Goal: Task Accomplishment & Management: Complete application form

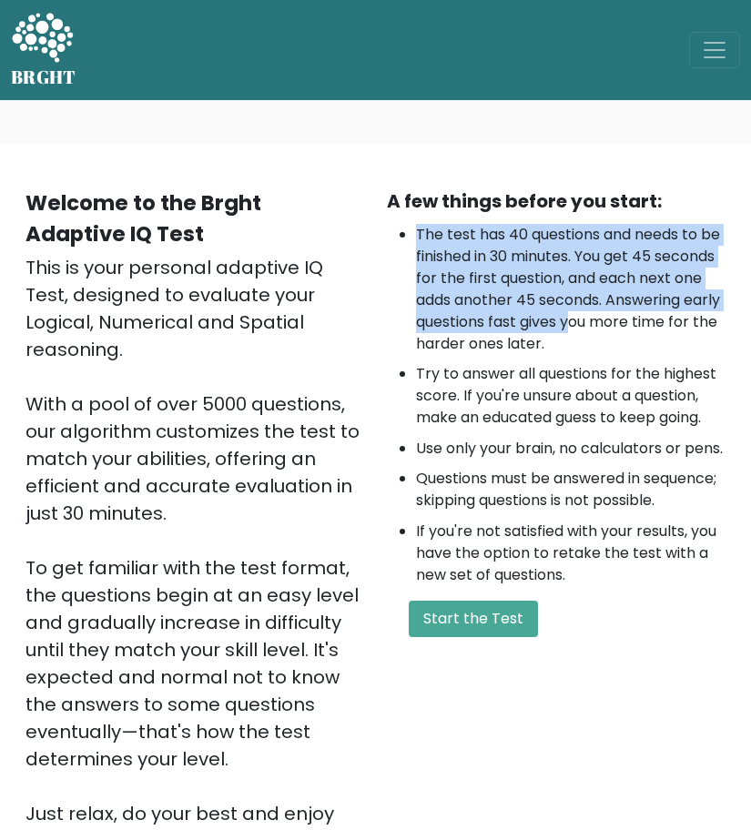
drag, startPoint x: 529, startPoint y: 222, endPoint x: 572, endPoint y: 314, distance: 101.4
click at [572, 314] on div "A few things before you start: The test has 40 questions and needs to be finish…" at bounding box center [556, 521] width 361 height 667
click at [572, 314] on li "The test has 40 questions and needs to be finished in 30 minutes. You get 45 se…" at bounding box center [571, 289] width 310 height 131
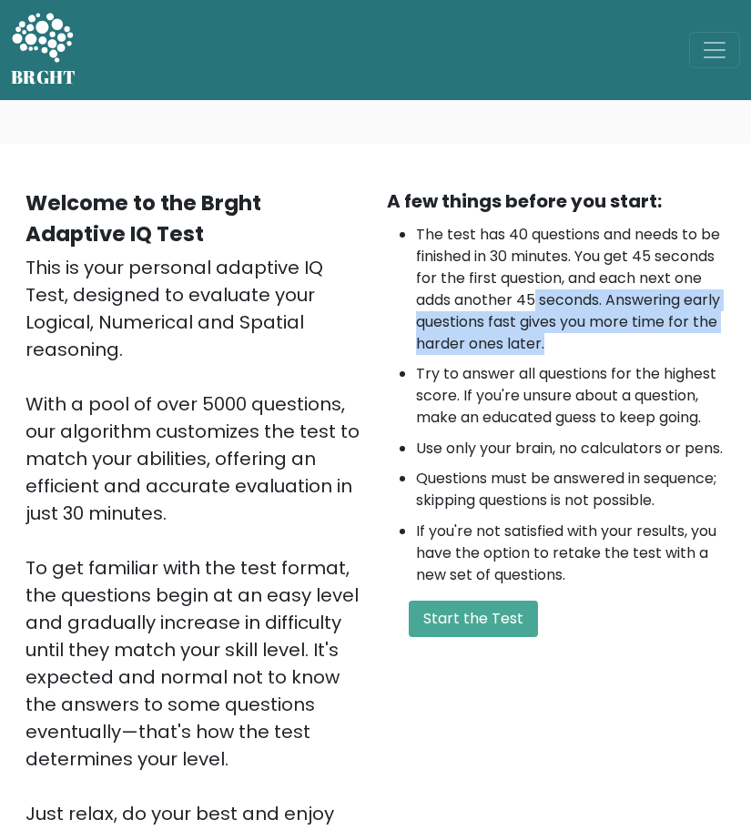
drag, startPoint x: 568, startPoint y: 341, endPoint x: 534, endPoint y: 306, distance: 48.9
click at [534, 305] on li "The test has 40 questions and needs to be finished in 30 minutes. You get 45 se…" at bounding box center [571, 289] width 310 height 131
click at [534, 306] on li "The test has 40 questions and needs to be finished in 30 minutes. You get 45 se…" at bounding box center [571, 289] width 310 height 131
drag, startPoint x: 534, startPoint y: 306, endPoint x: 552, endPoint y: 347, distance: 44.5
click at [552, 347] on li "The test has 40 questions and needs to be finished in 30 minutes. You get 45 se…" at bounding box center [571, 289] width 310 height 131
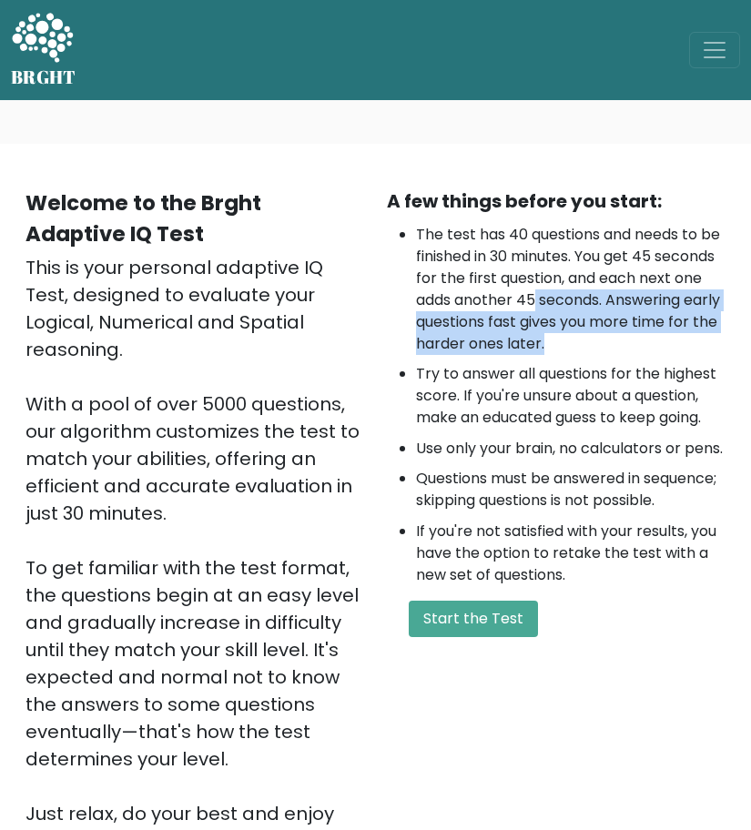
click at [552, 347] on li "The test has 40 questions and needs to be finished in 30 minutes. You get 45 se…" at bounding box center [571, 289] width 310 height 131
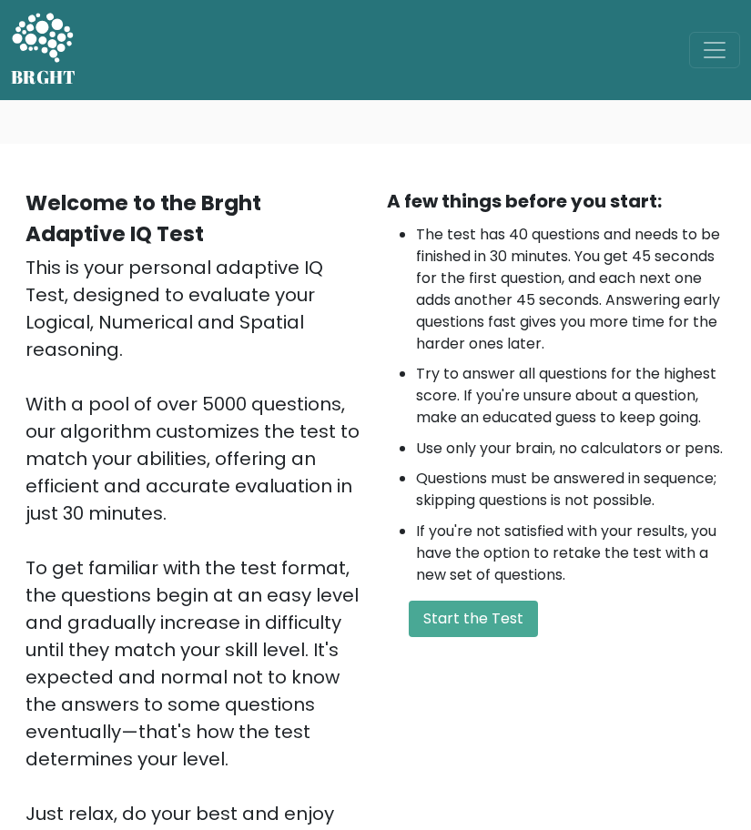
click at [465, 658] on div "A few things before you start: The test has 40 questions and needs to be finish…" at bounding box center [556, 521] width 361 height 667
click at [476, 637] on button "Start the Test" at bounding box center [473, 619] width 129 height 36
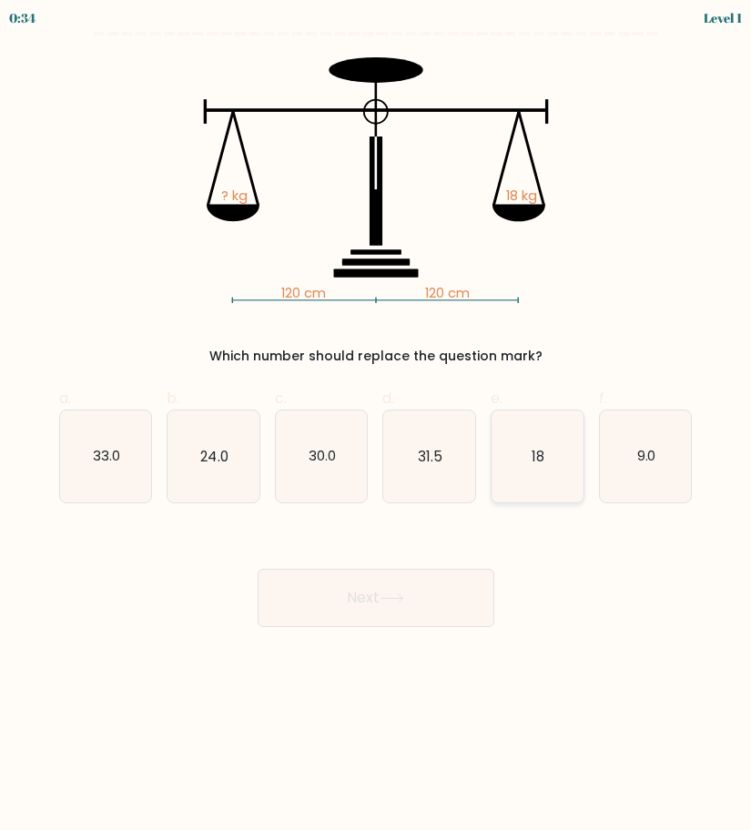
click at [552, 457] on icon "18" at bounding box center [538, 457] width 92 height 92
click at [377, 427] on input "e. 18" at bounding box center [376, 421] width 1 height 12
radio input "true"
click at [425, 620] on button "Next" at bounding box center [376, 598] width 237 height 58
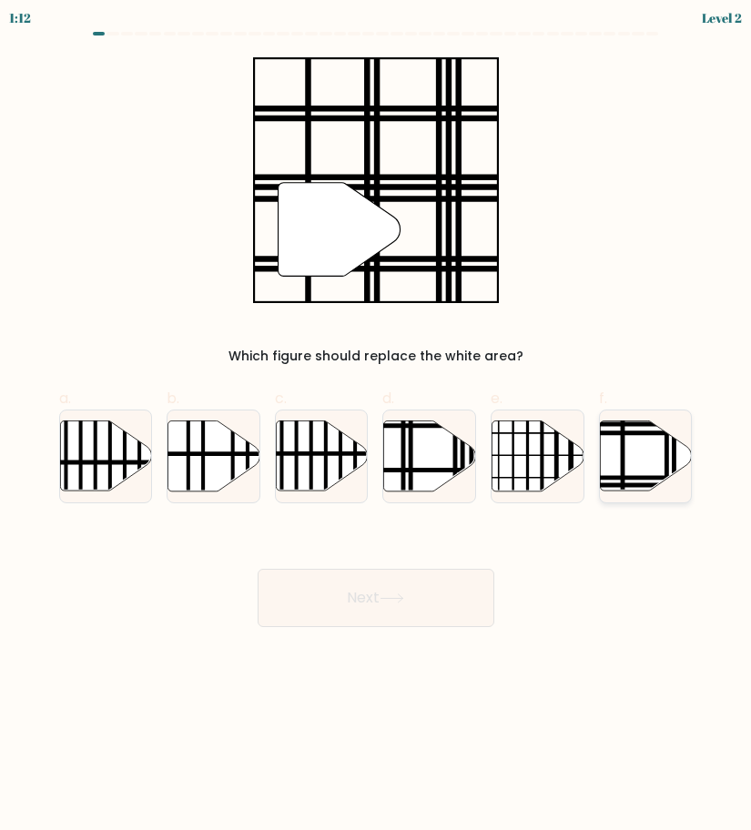
click at [636, 460] on icon at bounding box center [646, 456] width 92 height 70
click at [377, 427] on input "f." at bounding box center [376, 421] width 1 height 12
radio input "true"
click at [378, 595] on button "Next" at bounding box center [376, 598] width 237 height 58
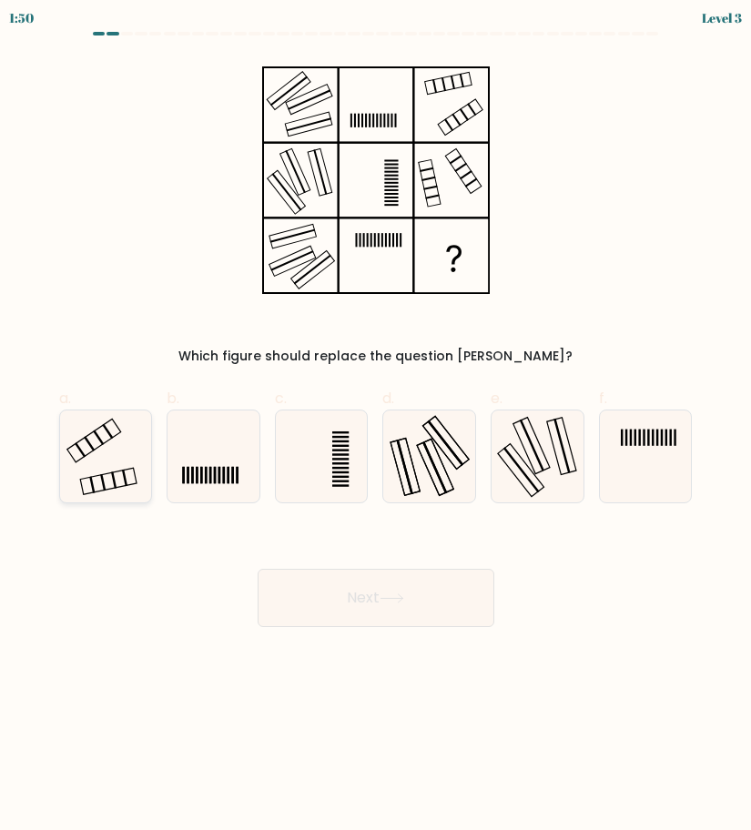
click at [104, 436] on icon at bounding box center [106, 457] width 92 height 92
click at [376, 427] on input "a." at bounding box center [376, 421] width 1 height 12
radio input "true"
click at [385, 588] on button "Next" at bounding box center [376, 598] width 237 height 58
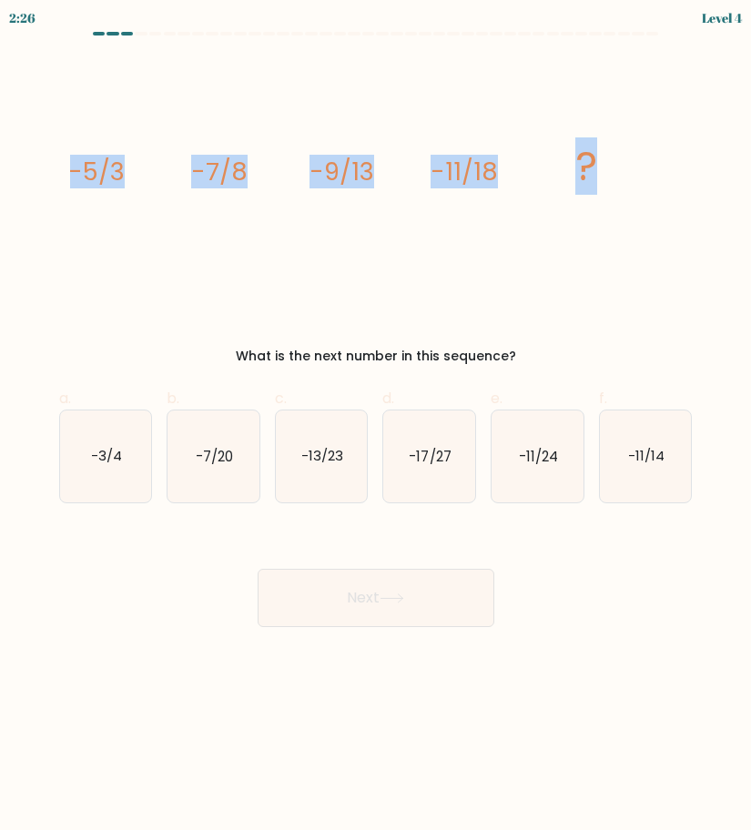
drag, startPoint x: 608, startPoint y: 158, endPoint x: 7, endPoint y: 158, distance: 601.0
click at [6, 158] on form at bounding box center [375, 329] width 751 height 595
copy g "-5/3 -7/8 -9/13 -11/18 ?"
click at [703, 258] on form at bounding box center [375, 329] width 751 height 595
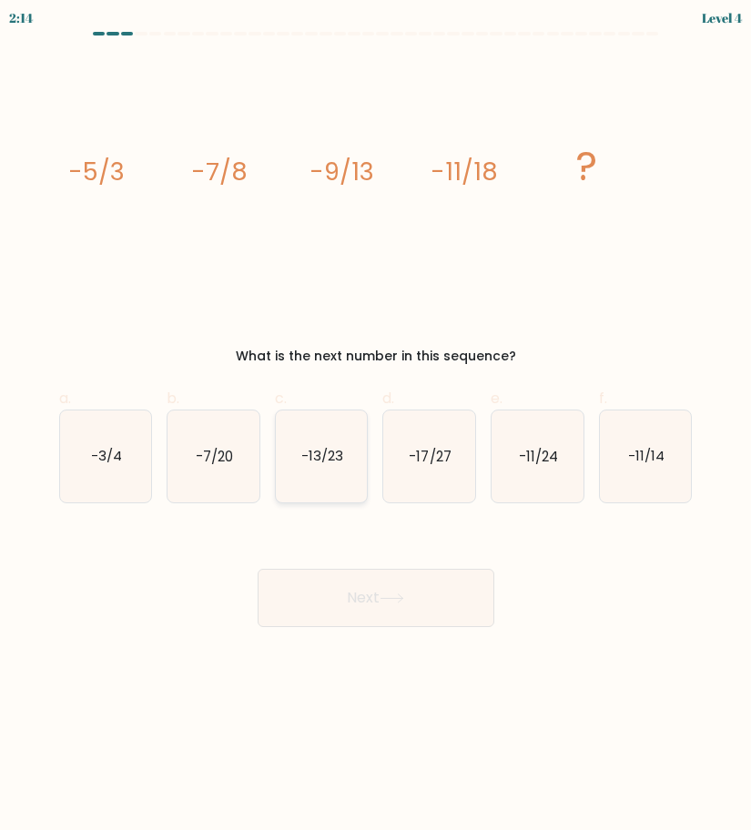
click at [328, 464] on text "-13/23" at bounding box center [322, 455] width 42 height 19
click at [376, 427] on input "c. -13/23" at bounding box center [376, 421] width 1 height 12
radio input "true"
click at [450, 601] on button "Next" at bounding box center [376, 598] width 237 height 58
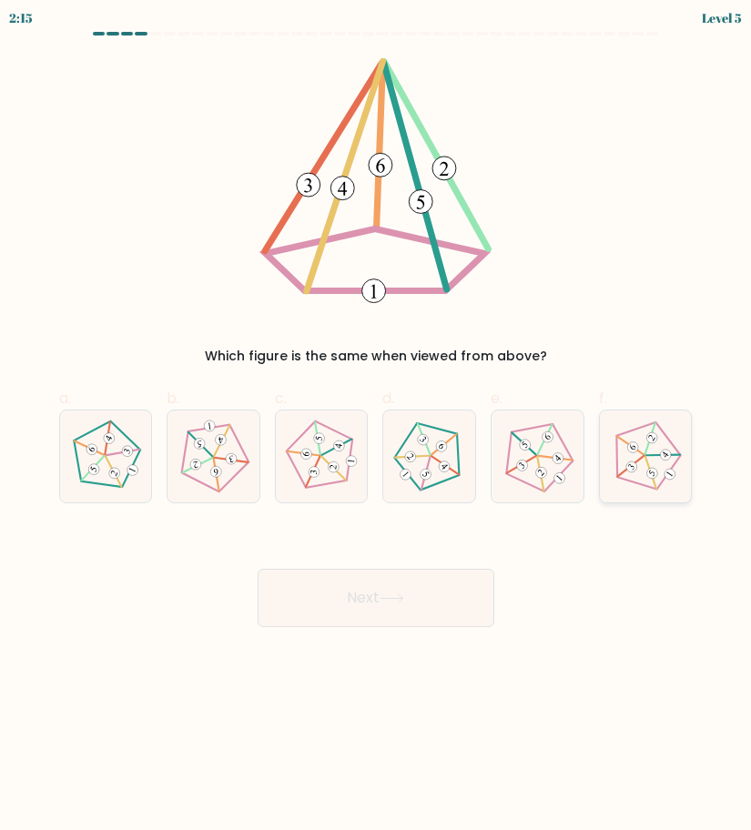
click at [637, 468] on icon at bounding box center [646, 457] width 74 height 74
click at [377, 427] on input "f." at bounding box center [376, 421] width 1 height 12
radio input "true"
click at [372, 608] on button "Next" at bounding box center [376, 598] width 237 height 58
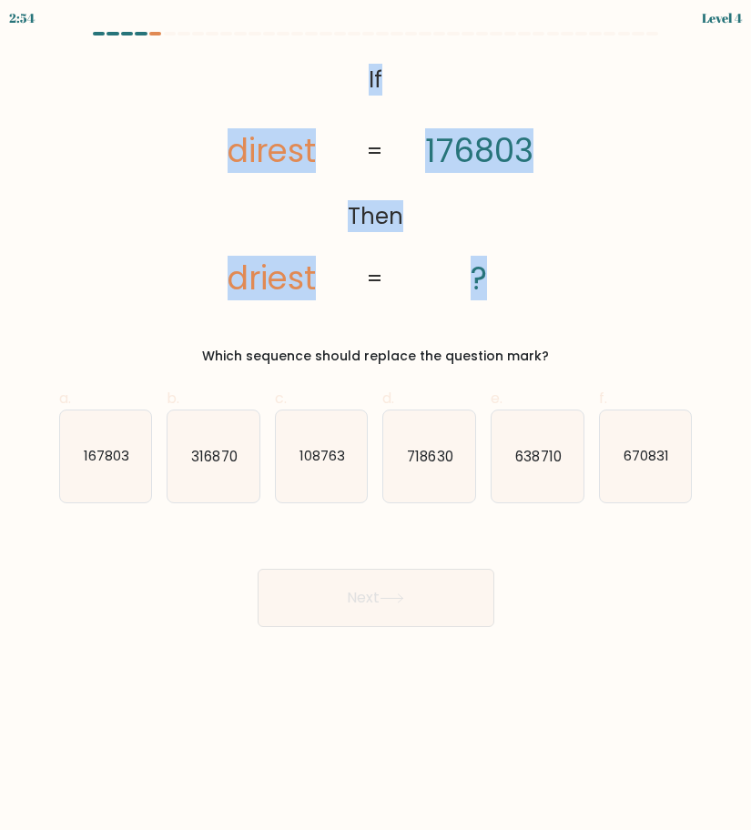
drag, startPoint x: 342, startPoint y: 55, endPoint x: 514, endPoint y: 263, distance: 269.8
click at [514, 263] on form "If ?" at bounding box center [375, 329] width 751 height 595
copy icon "If Then direst driest 176803 ?"
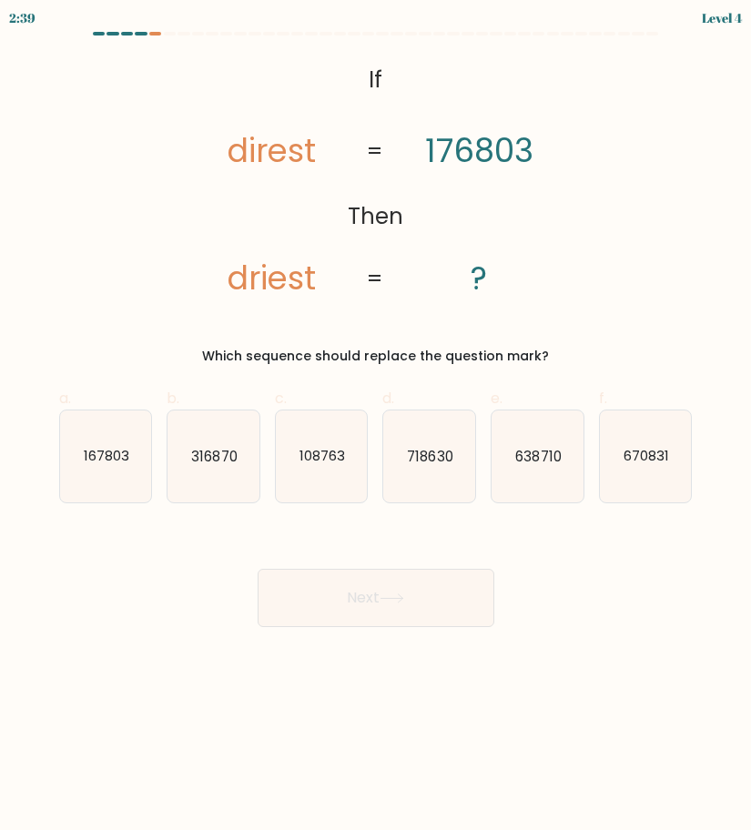
click at [542, 246] on icon "@import url('https://fonts.googleapis.com/css?family=Abril+Fatface:400,100,100i…" at bounding box center [375, 180] width 399 height 246
click at [75, 462] on icon "167803" at bounding box center [106, 457] width 92 height 92
click at [376, 427] on input "a. 167803" at bounding box center [376, 421] width 1 height 12
radio input "true"
click at [387, 600] on icon at bounding box center [392, 599] width 25 height 10
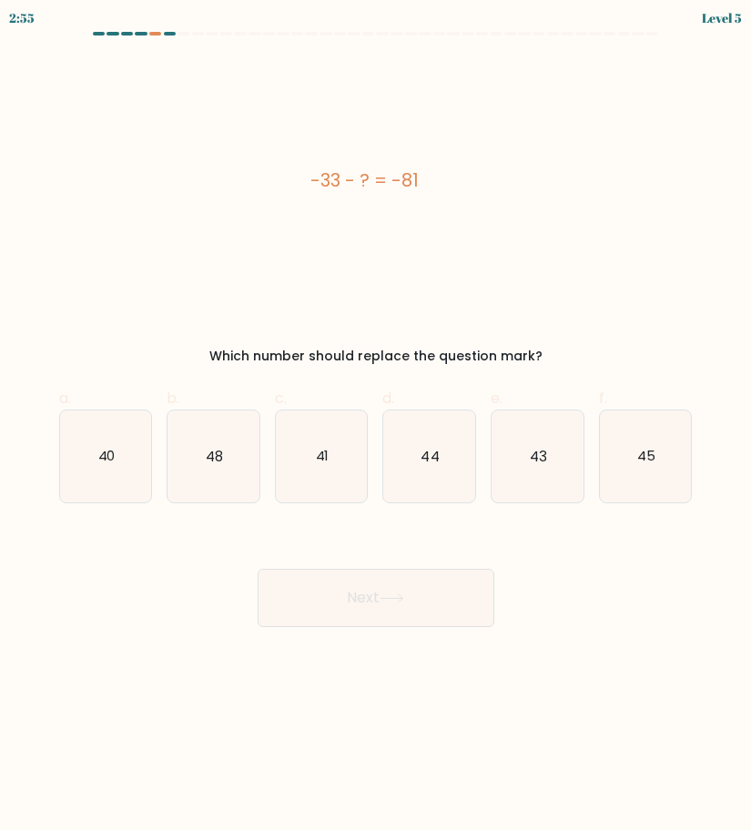
drag, startPoint x: 428, startPoint y: 178, endPoint x: 298, endPoint y: 176, distance: 130.2
click at [298, 176] on div "-33 - ? = -81" at bounding box center [365, 180] width 612 height 27
copy div "-33 - ? = -81"
click at [476, 219] on div "-33 - ? = -81" at bounding box center [365, 180] width 612 height 246
click at [253, 466] on icon "48" at bounding box center [214, 457] width 92 height 92
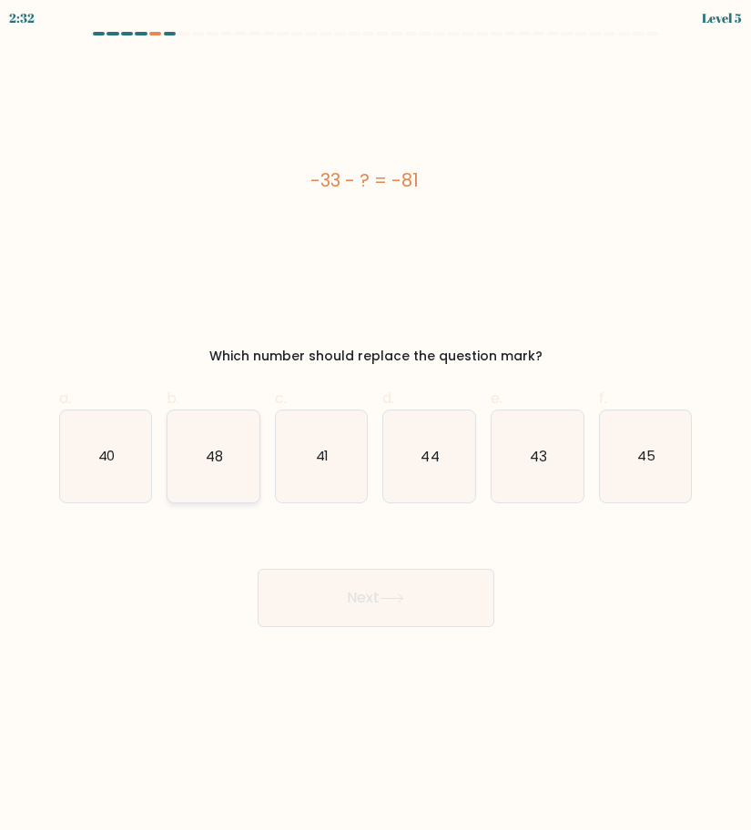
click at [376, 427] on input "b. 48" at bounding box center [376, 421] width 1 height 12
radio input "true"
click at [359, 595] on button "Next" at bounding box center [376, 598] width 237 height 58
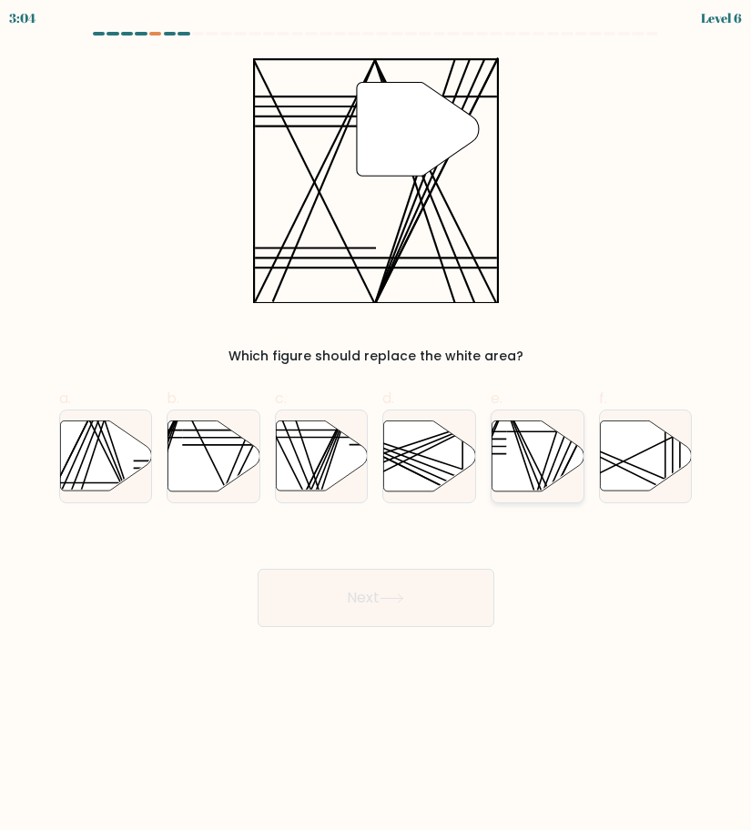
click at [554, 459] on icon at bounding box center [539, 456] width 92 height 70
click at [377, 427] on input "e." at bounding box center [376, 421] width 1 height 12
radio input "true"
click at [433, 604] on button "Next" at bounding box center [376, 598] width 237 height 58
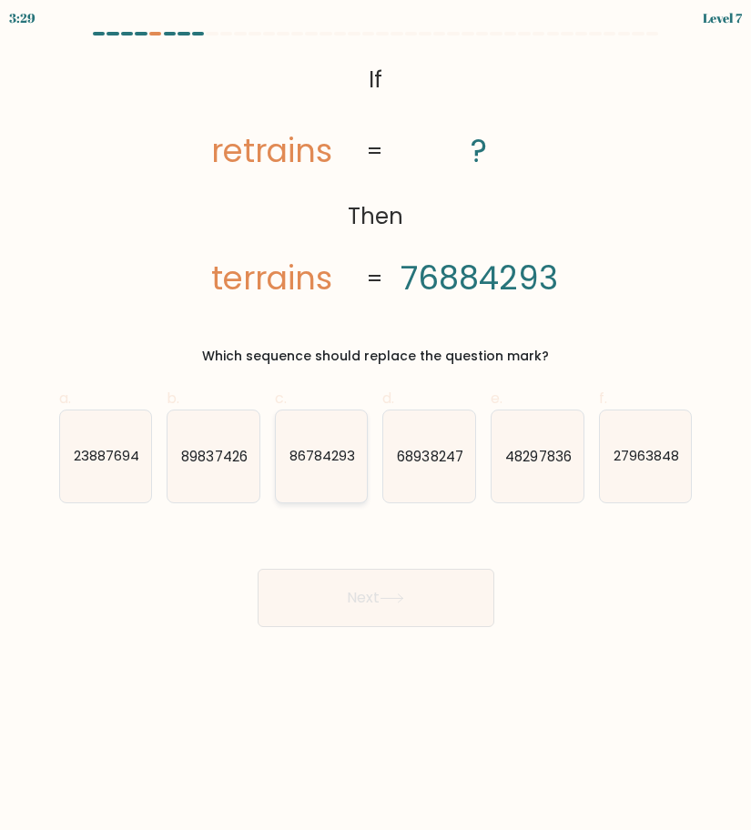
click at [323, 470] on icon "86784293" at bounding box center [322, 457] width 92 height 92
click at [376, 427] on input "c. 86784293" at bounding box center [376, 421] width 1 height 12
radio input "true"
click at [455, 604] on button "Next" at bounding box center [376, 598] width 237 height 58
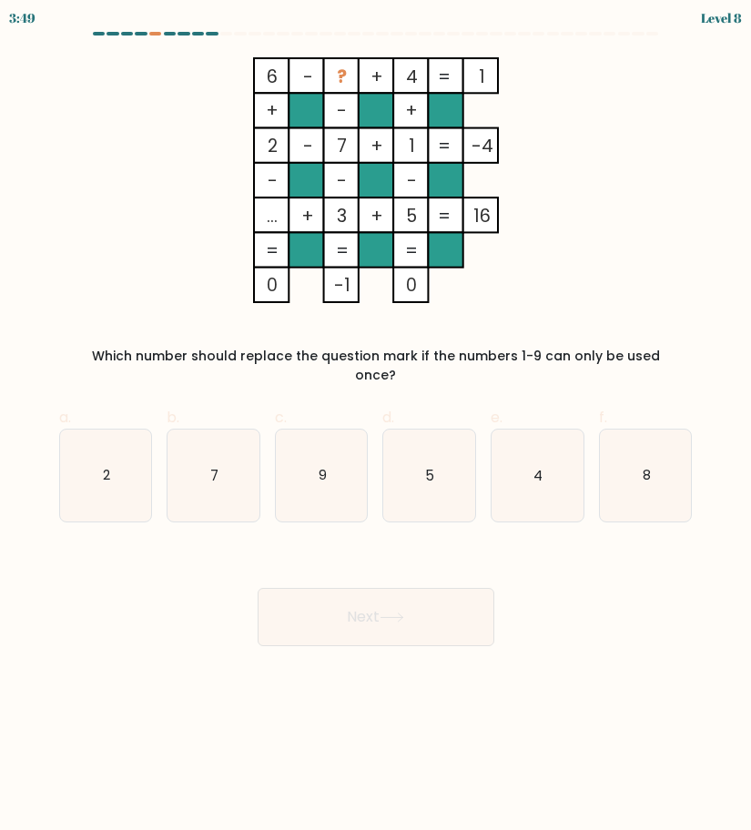
drag, startPoint x: 262, startPoint y: 76, endPoint x: 524, endPoint y: 76, distance: 261.3
click at [524, 76] on icon "6 - ? + 4 1 + - + 2 - 7 + 1 -4 - - - ... + 3 + 5 = 16 = = = = 0 -1 0 =" at bounding box center [376, 180] width 610 height 246
copy icon "6 - ? + 4 1"
click at [324, 474] on icon "9" at bounding box center [322, 476] width 92 height 92
click at [376, 427] on input "c. 9" at bounding box center [376, 421] width 1 height 12
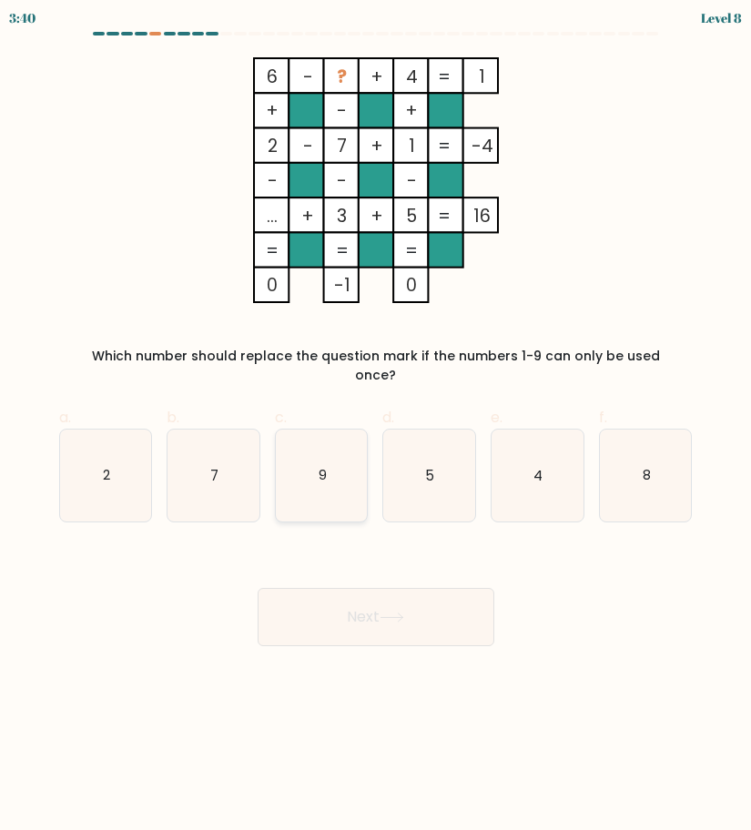
radio input "true"
click at [391, 589] on button "Next" at bounding box center [376, 617] width 237 height 58
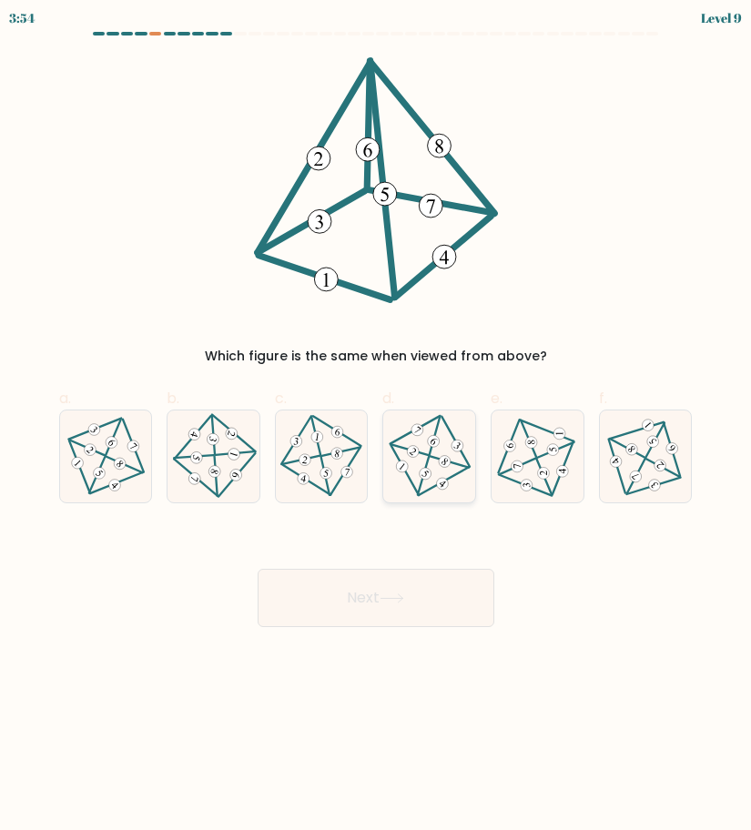
click at [435, 462] on icon at bounding box center [429, 457] width 75 height 74
click at [377, 427] on input "d." at bounding box center [376, 421] width 1 height 12
radio input "true"
click at [438, 592] on button "Next" at bounding box center [376, 598] width 237 height 58
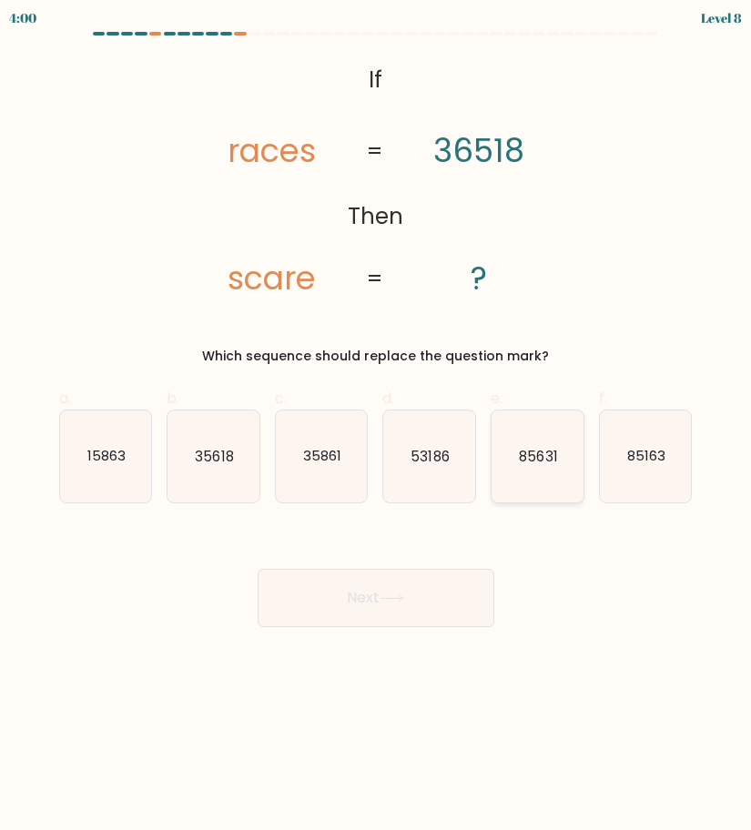
click at [547, 468] on icon "85631" at bounding box center [538, 457] width 92 height 92
click at [377, 427] on input "e. 85631" at bounding box center [376, 421] width 1 height 12
radio input "true"
click at [390, 591] on button "Next" at bounding box center [376, 598] width 237 height 58
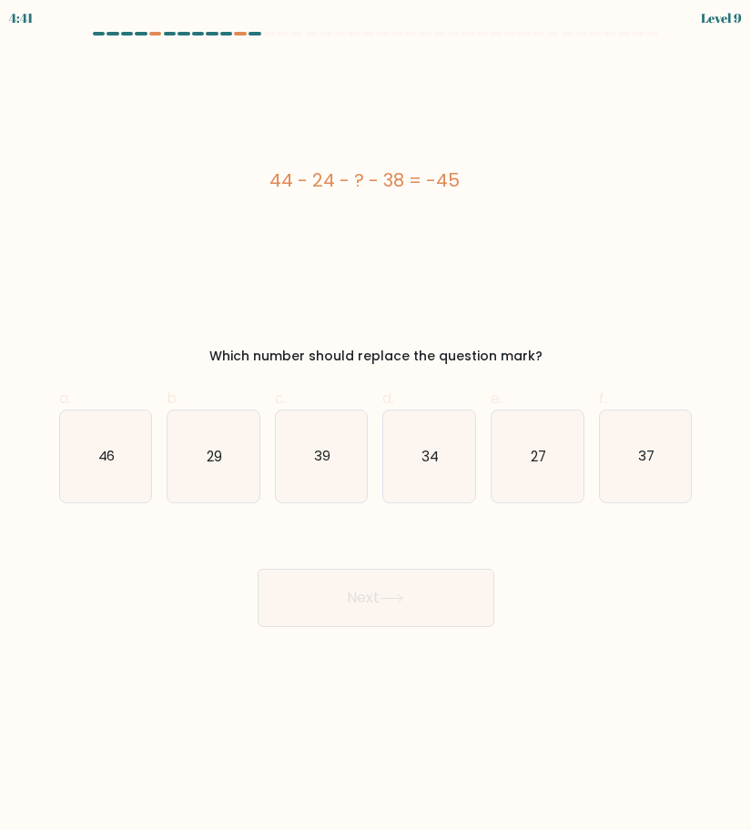
drag, startPoint x: 482, startPoint y: 174, endPoint x: 232, endPoint y: 174, distance: 249.5
click at [232, 174] on div "44 - 24 - ? - 38 = -45" at bounding box center [365, 180] width 612 height 27
copy div "44 - 24 - ? - 38 = -45"
click at [493, 207] on div "44 - 24 - ? - 38 = -45" at bounding box center [365, 180] width 612 height 246
click at [548, 452] on icon "27" at bounding box center [538, 457] width 92 height 92
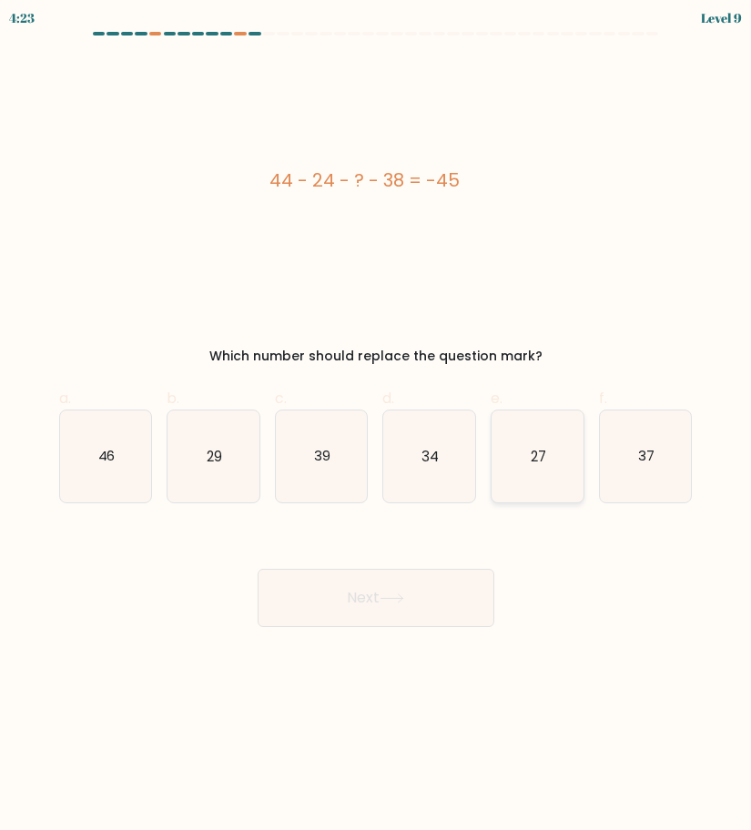
click at [377, 427] on input "e. 27" at bounding box center [376, 421] width 1 height 12
radio input "true"
click at [452, 618] on button "Next" at bounding box center [376, 598] width 237 height 58
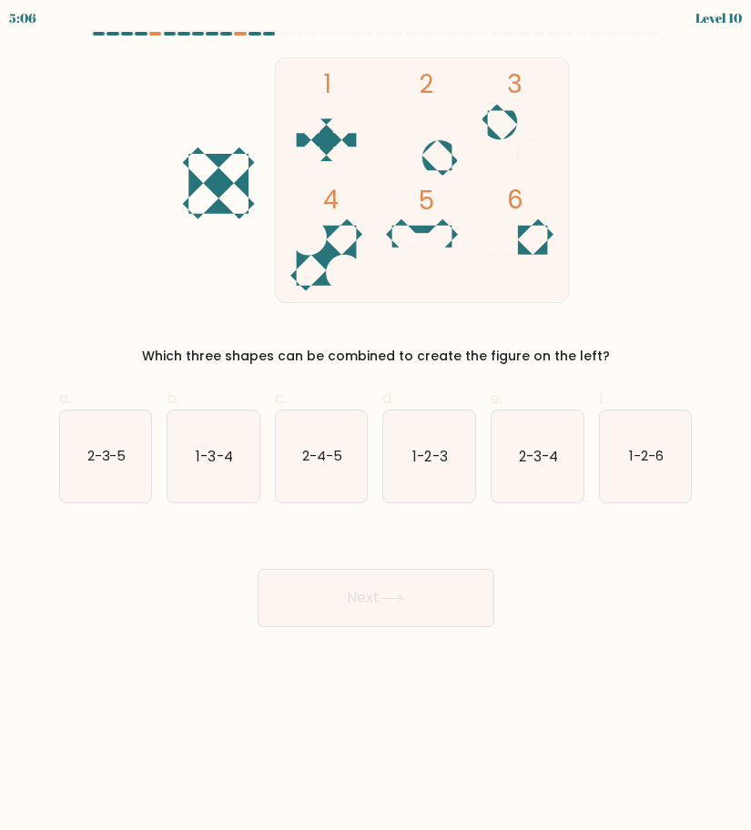
click at [632, 647] on body "5:06 Level 10" at bounding box center [375, 415] width 751 height 830
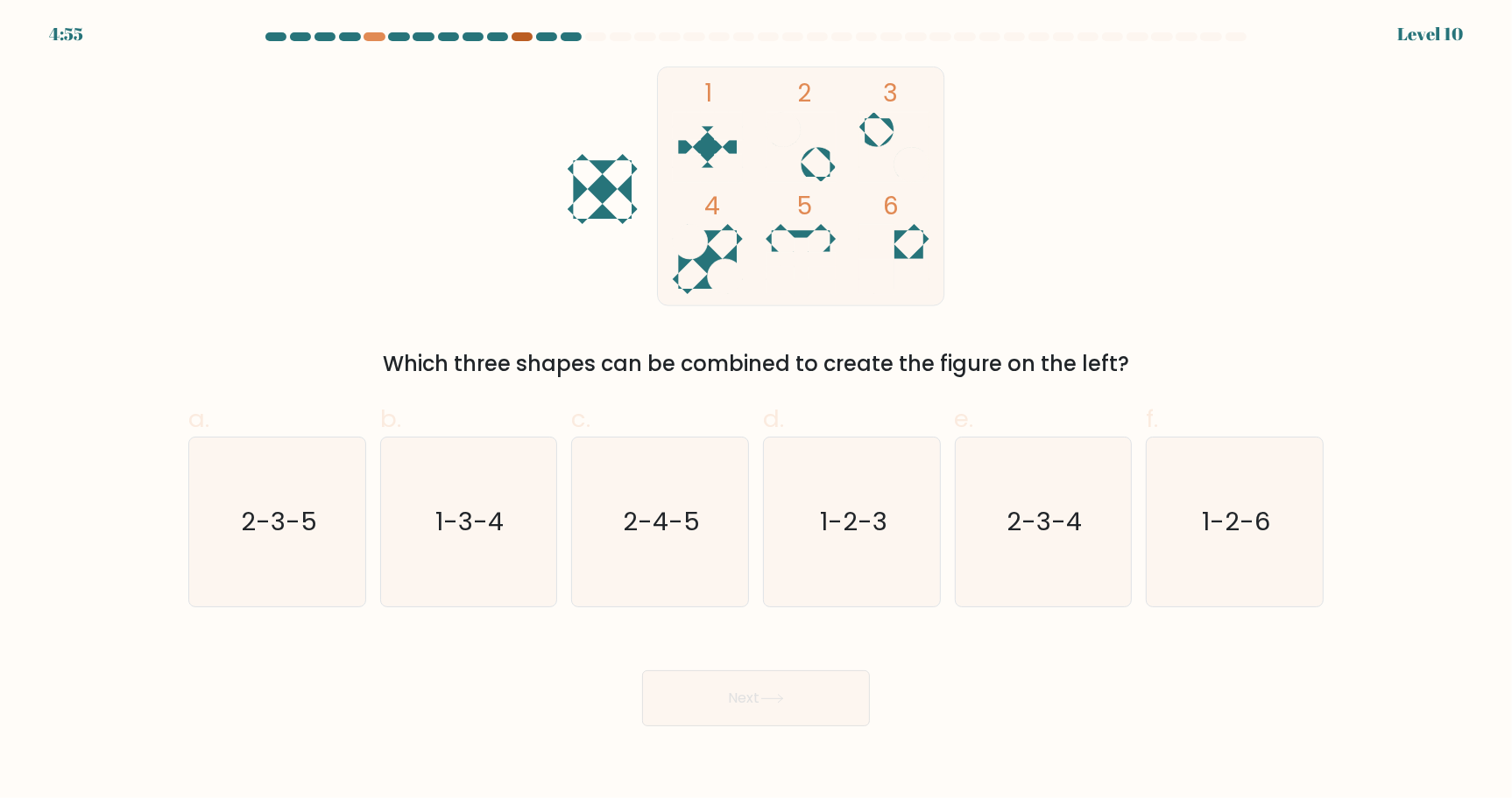
click at [518, 34] on div at bounding box center [522, 37] width 21 height 9
click at [522, 38] on div at bounding box center [522, 37] width 21 height 9
click at [574, 38] on div at bounding box center [571, 37] width 21 height 9
